Goal: Transaction & Acquisition: Purchase product/service

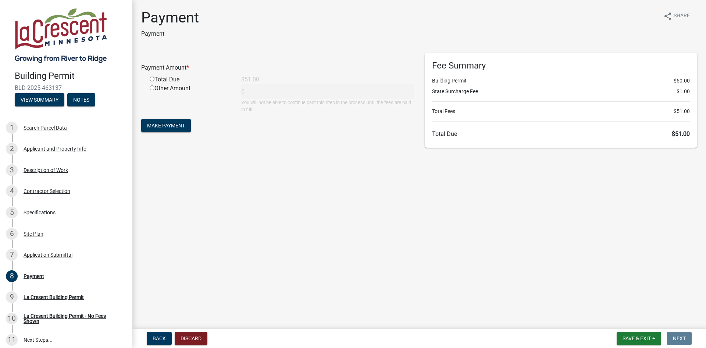
click at [278, 136] on wm-app "Building Permit BLD-2025-463137 View Summary Notes 1 Search Parcel Data 2 Appli…" at bounding box center [353, 174] width 706 height 348
click at [167, 78] on div "Total Due" at bounding box center [190, 79] width 92 height 9
click at [151, 80] on input "radio" at bounding box center [152, 78] width 5 height 5
radio input "true"
type input "51"
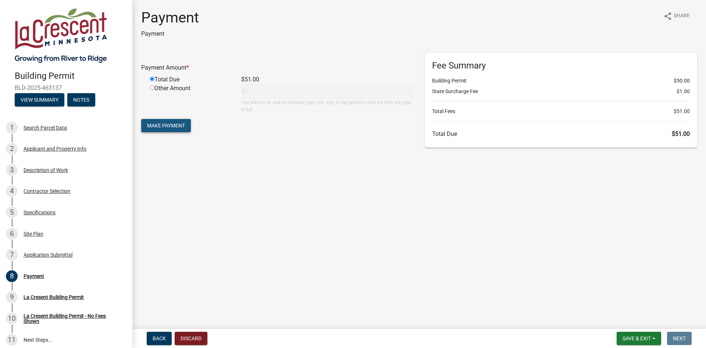
click at [166, 127] on span "Make Payment" at bounding box center [166, 125] width 38 height 6
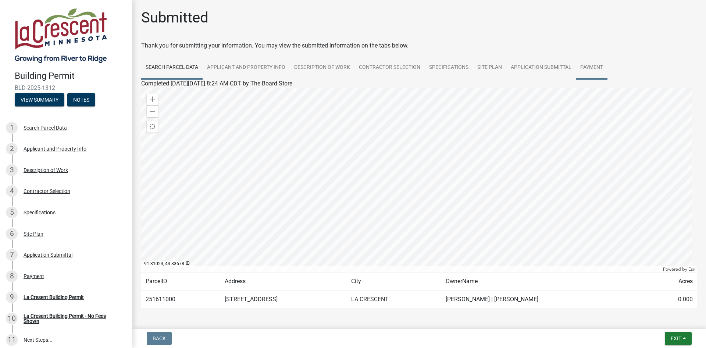
click at [596, 66] on link "Payment" at bounding box center [592, 68] width 32 height 24
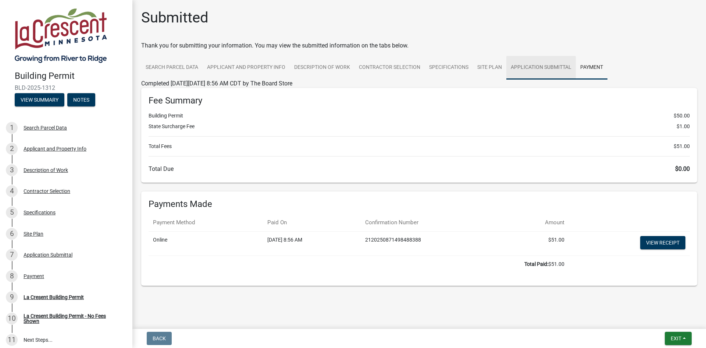
click at [543, 66] on link "Application Submittal" at bounding box center [541, 68] width 70 height 24
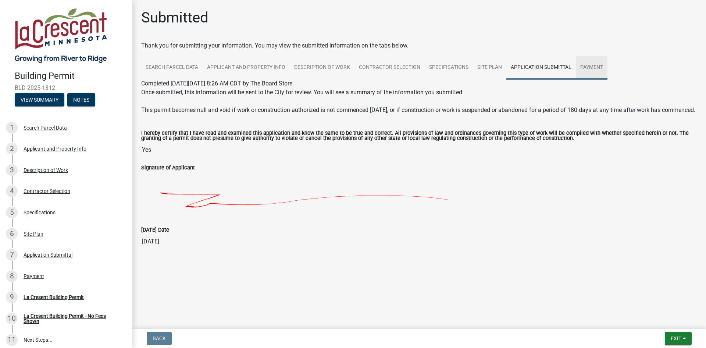
click at [588, 65] on link "Payment" at bounding box center [592, 68] width 32 height 24
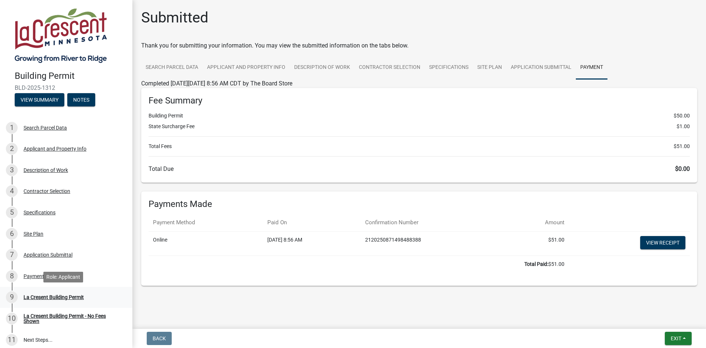
click at [60, 295] on div "La Cresent Building Permit" at bounding box center [54, 296] width 60 height 5
click at [53, 297] on div "La Cresent Building Permit" at bounding box center [54, 296] width 60 height 5
